Goal: Task Accomplishment & Management: Complete application form

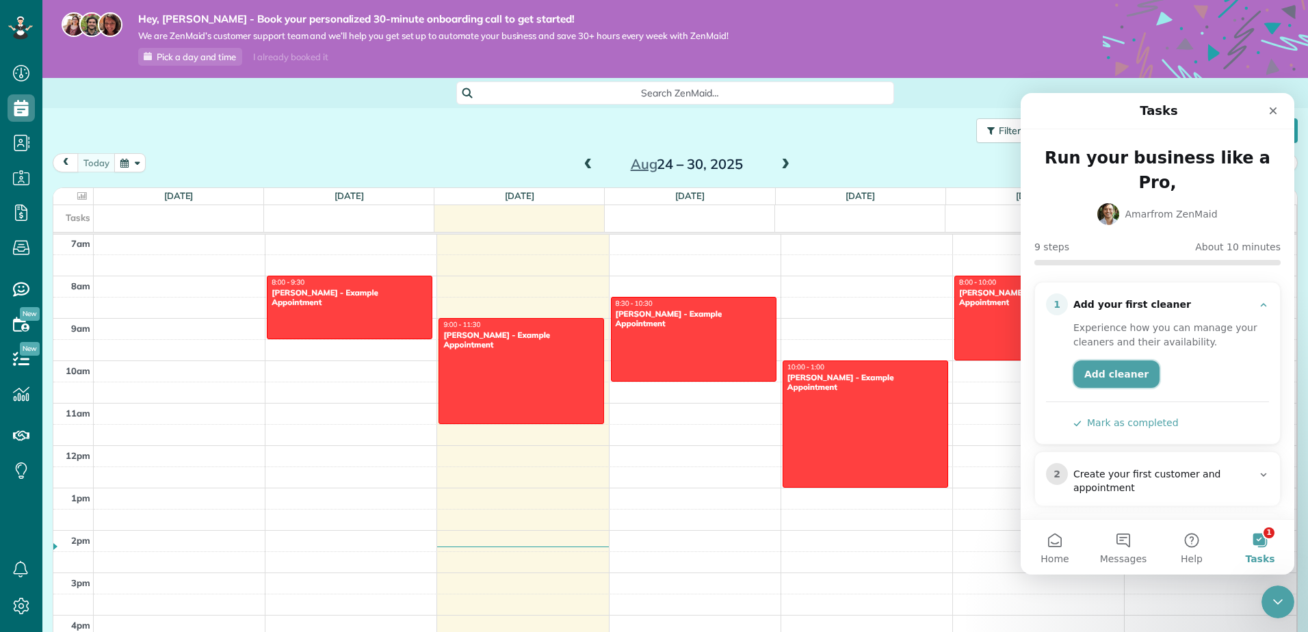
click at [1117, 361] on link "Add cleaner" at bounding box center [1116, 374] width 86 height 27
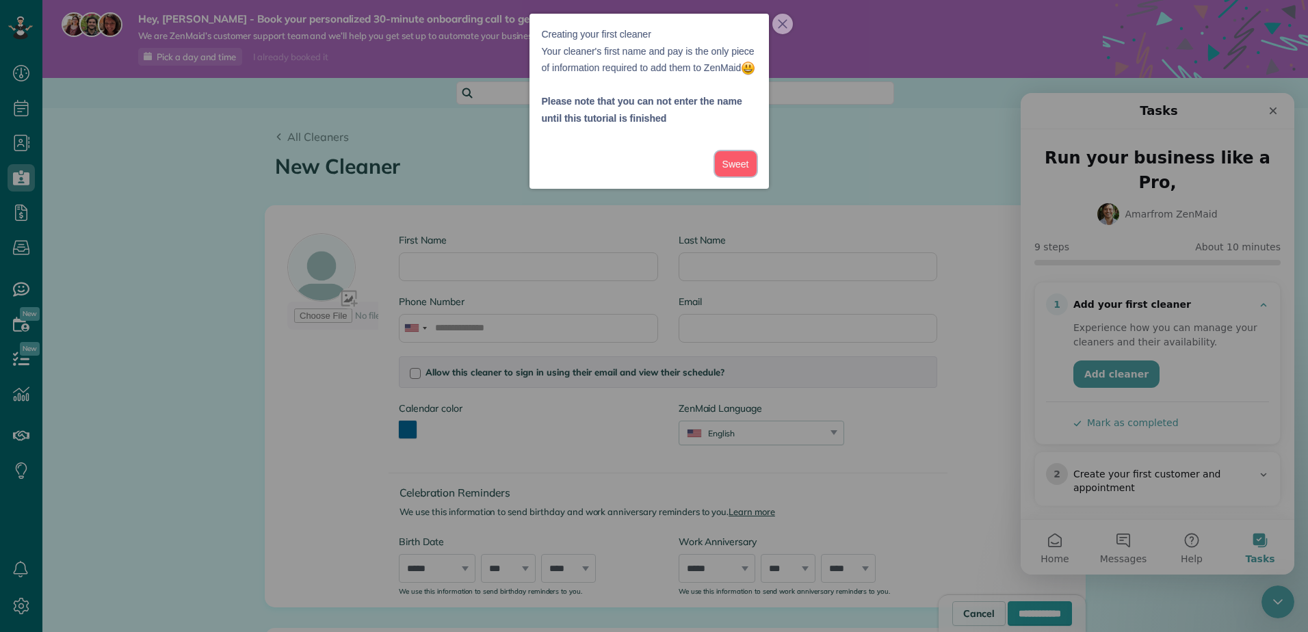
click at [738, 177] on button "Sweet" at bounding box center [736, 163] width 42 height 25
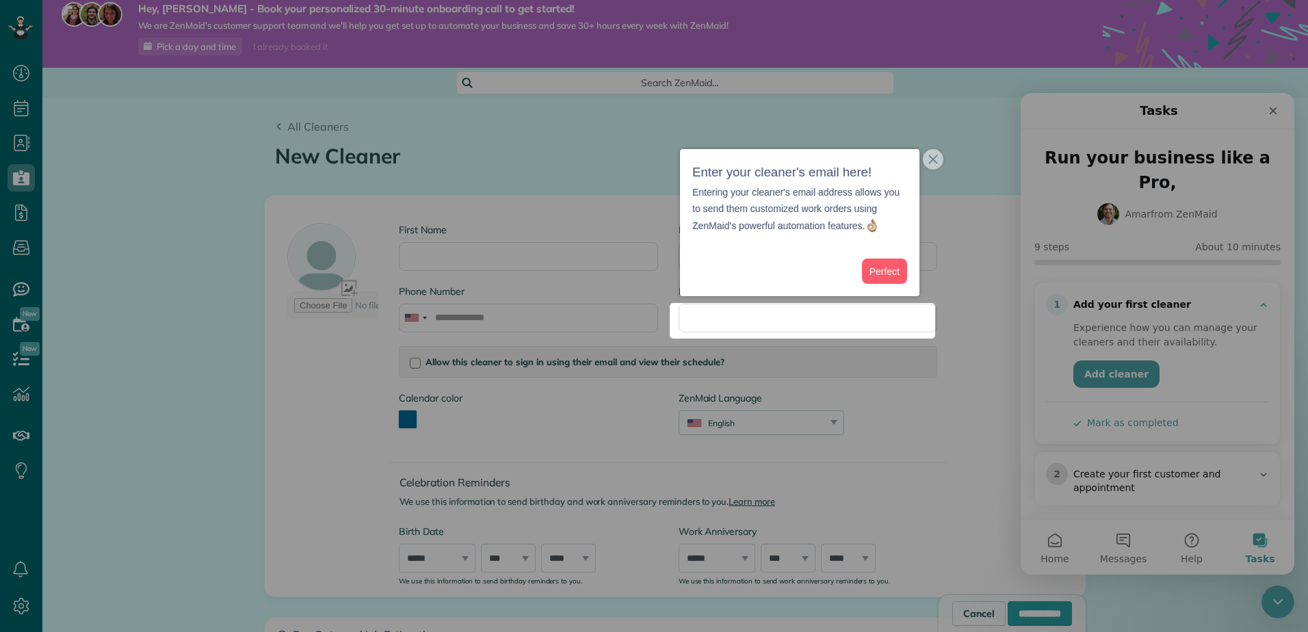
scroll to position [12, 0]
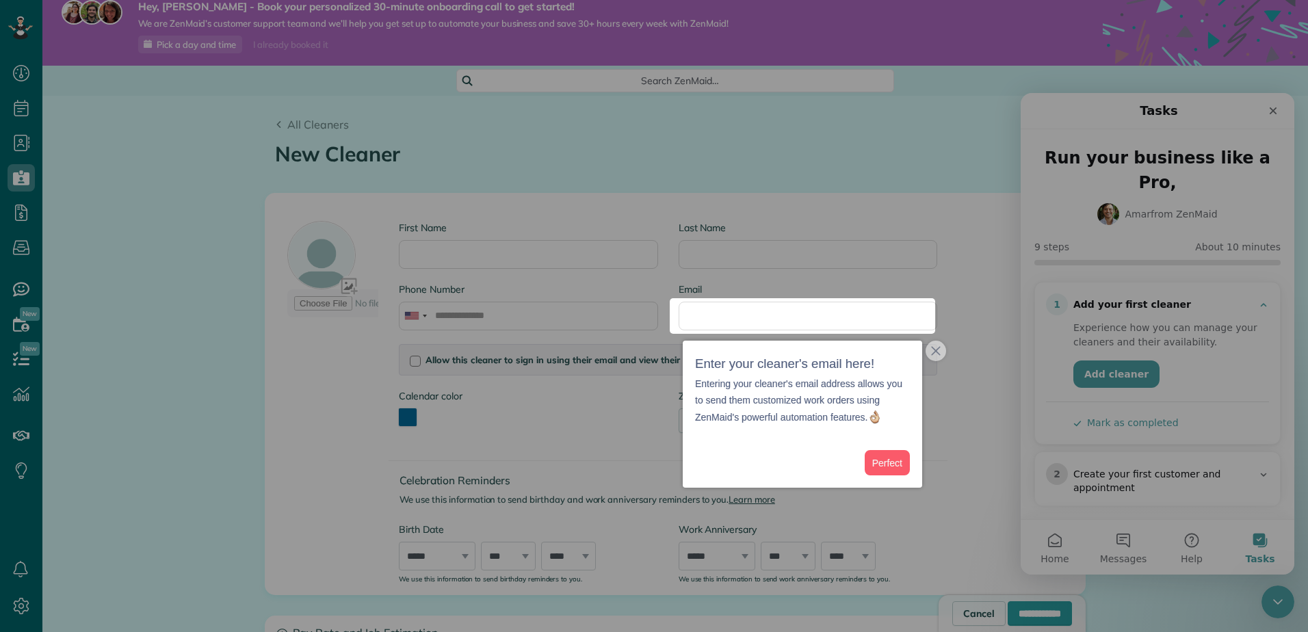
click at [462, 261] on div at bounding box center [654, 149] width 1308 height 298
click at [887, 469] on button "Perfect" at bounding box center [887, 462] width 45 height 25
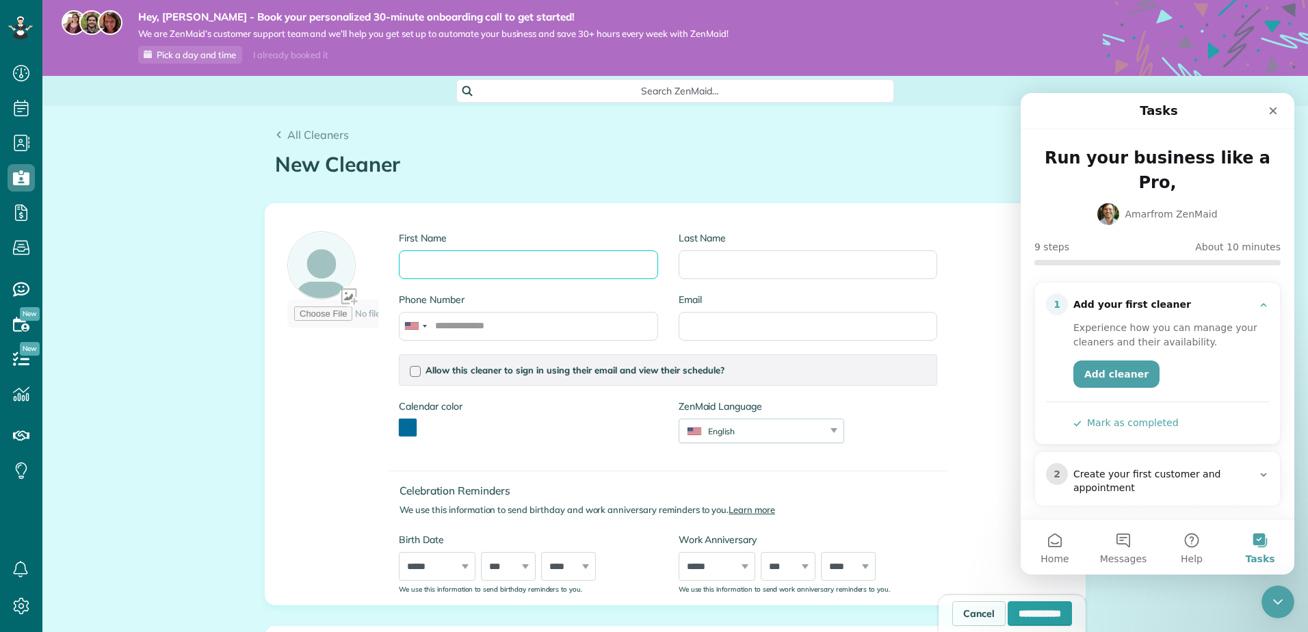
scroll to position [0, 0]
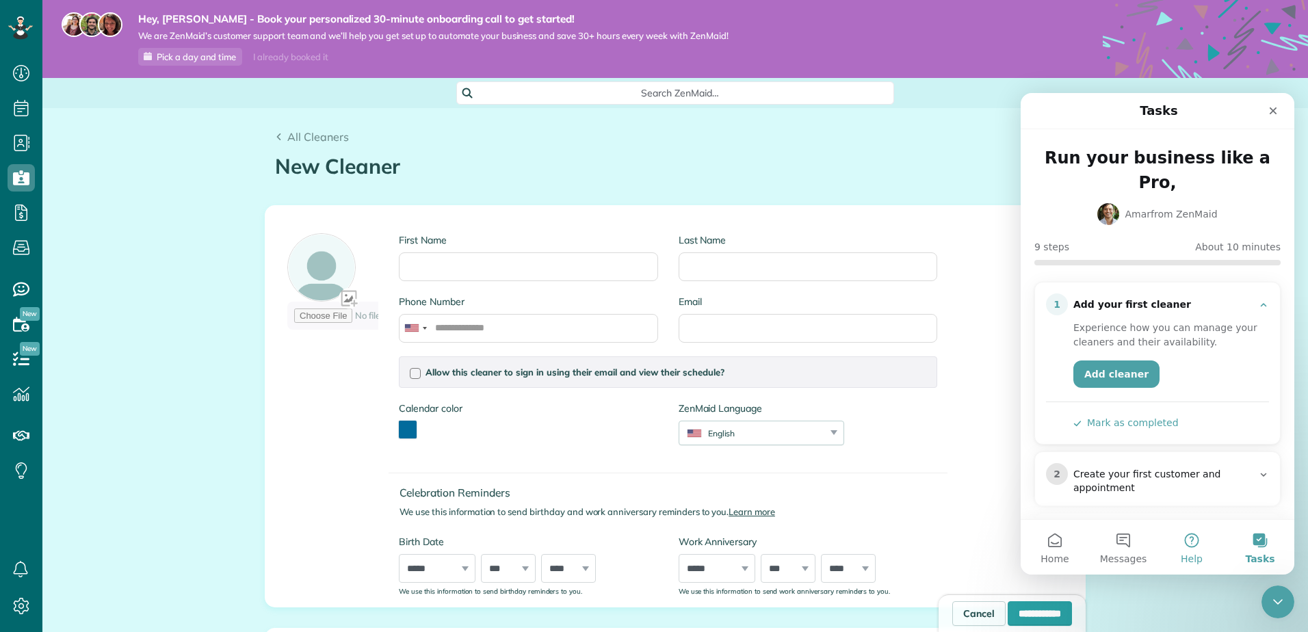
click at [1190, 543] on button "Help" at bounding box center [1192, 547] width 68 height 55
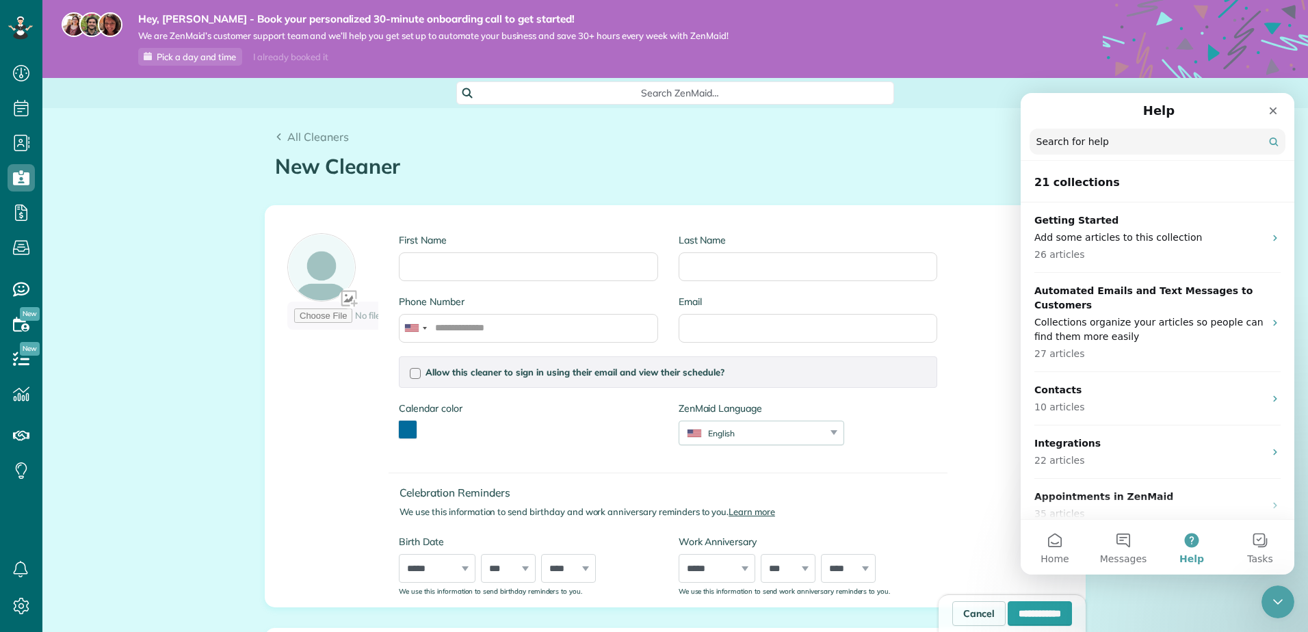
click at [1190, 536] on button "Help" at bounding box center [1192, 547] width 68 height 55
click at [207, 58] on span "Pick a day and time" at bounding box center [196, 56] width 79 height 11
